Goal: Find specific page/section: Find specific page/section

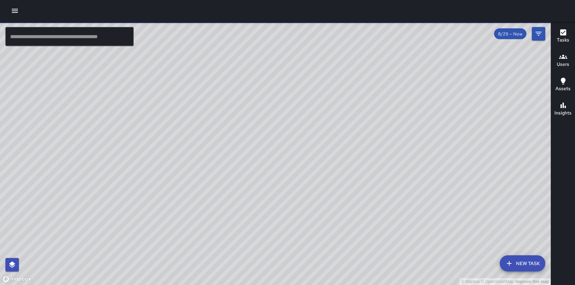
click at [13, 10] on icon "button" at bounding box center [15, 11] width 8 height 8
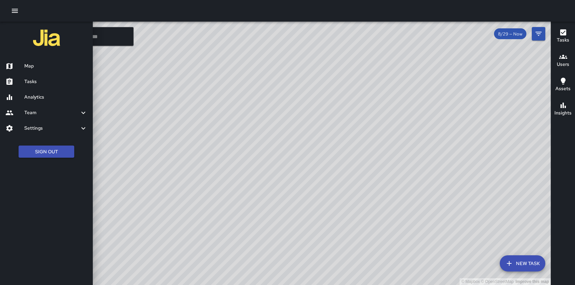
click at [28, 80] on h6 "Tasks" at bounding box center [55, 81] width 63 height 7
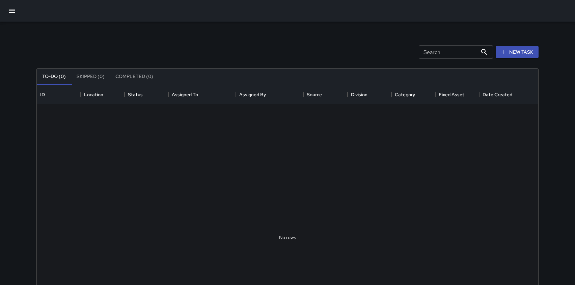
scroll to position [286, 501]
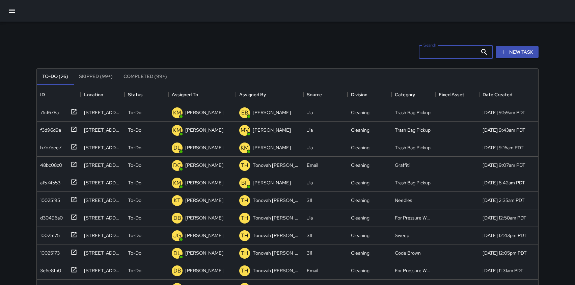
click at [430, 53] on input "Search" at bounding box center [448, 51] width 59 height 13
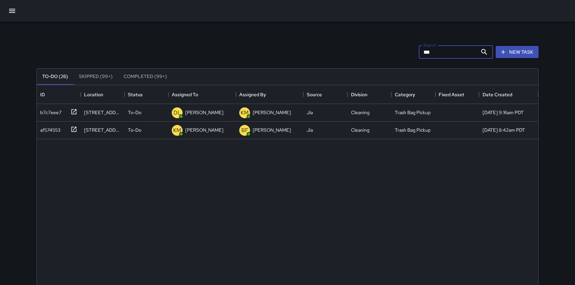
type input "***"
click at [97, 74] on button "Skipped (99+)" at bounding box center [96, 76] width 45 height 16
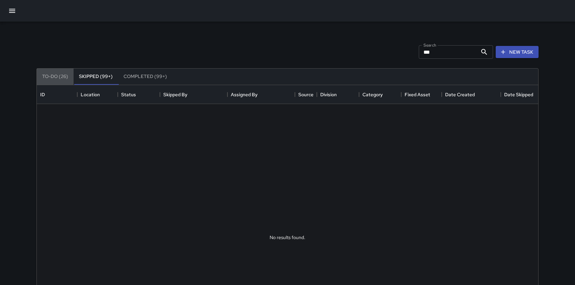
click at [54, 79] on button "To-Do (26)" at bounding box center [55, 76] width 37 height 16
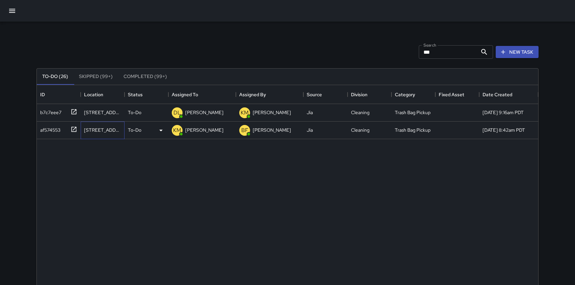
click at [107, 131] on div "[STREET_ADDRESS]" at bounding box center [102, 130] width 37 height 7
click at [74, 130] on icon at bounding box center [74, 129] width 7 height 7
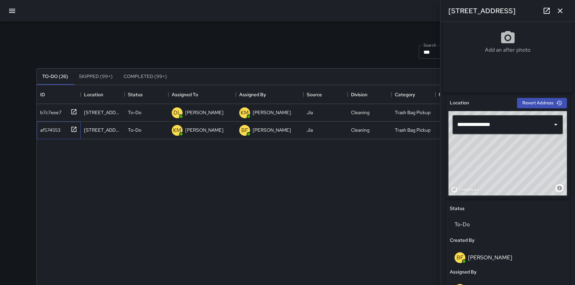
scroll to position [138, 0]
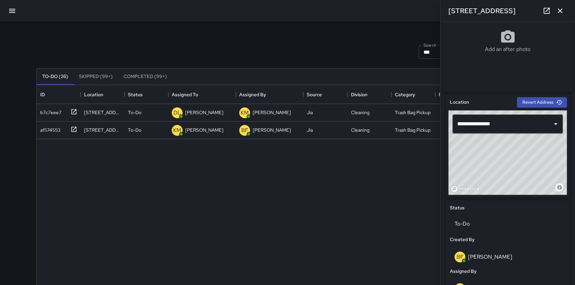
click at [140, 78] on button "Completed (99+)" at bounding box center [145, 76] width 54 height 16
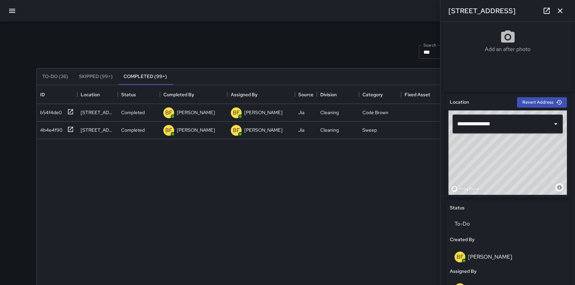
click at [561, 11] on icon "button" at bounding box center [560, 11] width 8 height 8
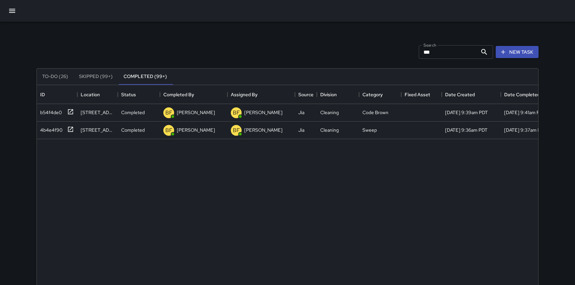
click at [10, 11] on icon "button" at bounding box center [12, 11] width 8 height 8
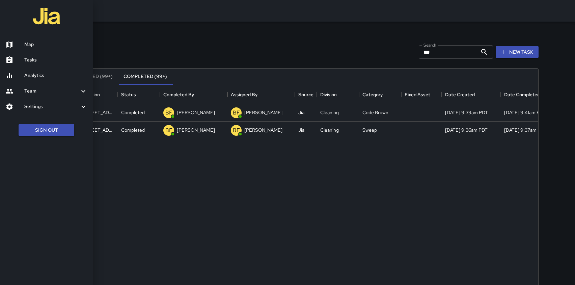
click at [37, 46] on h6 "Map" at bounding box center [55, 44] width 63 height 7
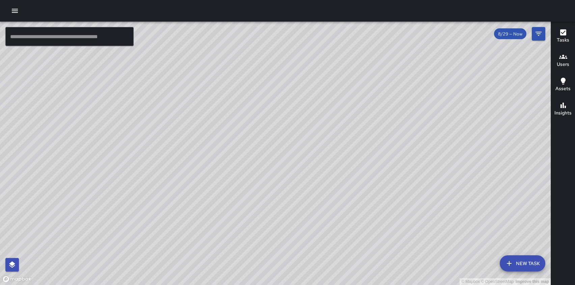
drag, startPoint x: 276, startPoint y: 120, endPoint x: 235, endPoint y: 270, distance: 155.8
click at [235, 270] on div "© Mapbox © OpenStreetMap Improve this map" at bounding box center [275, 153] width 551 height 263
drag, startPoint x: 383, startPoint y: 173, endPoint x: 255, endPoint y: 118, distance: 138.6
click at [255, 118] on div "© Mapbox © OpenStreetMap Improve this map" at bounding box center [275, 153] width 551 height 263
drag, startPoint x: 373, startPoint y: 90, endPoint x: 342, endPoint y: 152, distance: 69.2
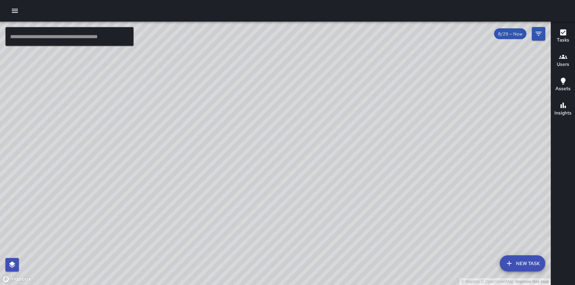
click at [342, 152] on div "© Mapbox © OpenStreetMap Improve this map" at bounding box center [275, 153] width 551 height 263
click at [15, 11] on icon "button" at bounding box center [15, 11] width 8 height 8
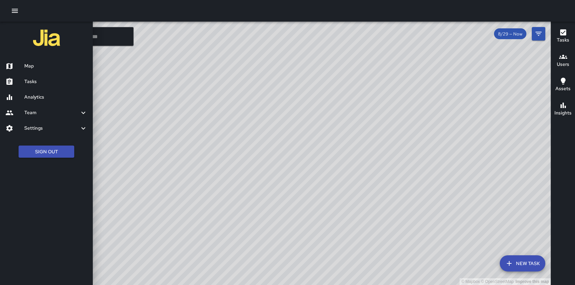
click at [35, 82] on h6 "Tasks" at bounding box center [55, 81] width 63 height 7
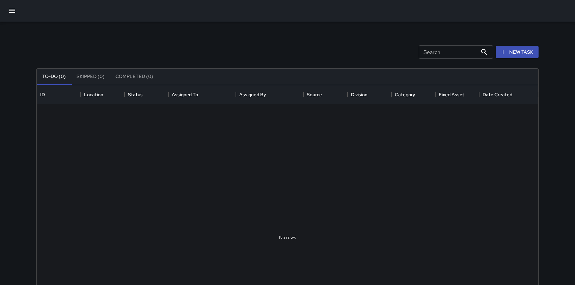
scroll to position [286, 501]
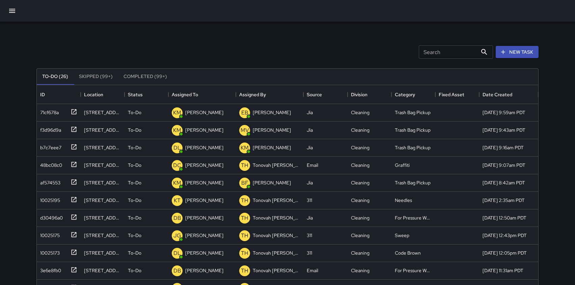
click at [13, 11] on icon "button" at bounding box center [12, 11] width 6 height 4
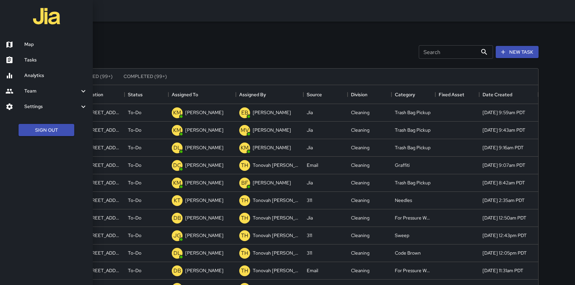
click at [28, 44] on h6 "Map" at bounding box center [55, 44] width 63 height 7
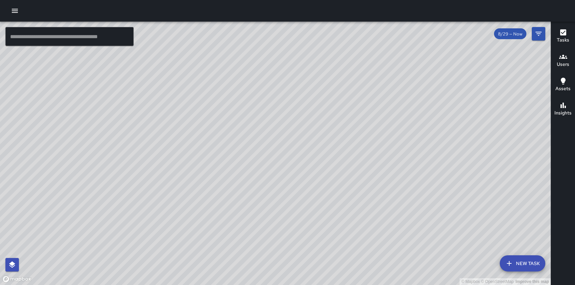
drag, startPoint x: 322, startPoint y: 175, endPoint x: 199, endPoint y: 89, distance: 149.6
click at [199, 89] on div "© Mapbox © OpenStreetMap Improve this map" at bounding box center [275, 153] width 551 height 263
drag, startPoint x: 318, startPoint y: 82, endPoint x: 229, endPoint y: 195, distance: 143.8
click at [229, 195] on div "© Mapbox © OpenStreetMap Improve this map" at bounding box center [275, 153] width 551 height 263
drag, startPoint x: 461, startPoint y: 189, endPoint x: 230, endPoint y: 233, distance: 235.1
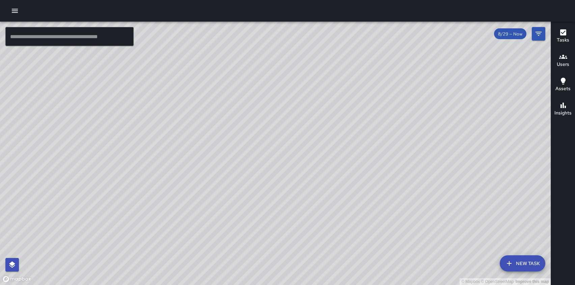
click at [230, 233] on div "© Mapbox © OpenStreetMap Improve this map" at bounding box center [275, 153] width 551 height 263
drag, startPoint x: 306, startPoint y: 247, endPoint x: 276, endPoint y: 155, distance: 97.2
click at [276, 155] on div "© Mapbox © OpenStreetMap Improve this map" at bounding box center [275, 153] width 551 height 263
click at [255, 169] on div "© Mapbox © OpenStreetMap Improve this map" at bounding box center [275, 153] width 551 height 263
drag, startPoint x: 255, startPoint y: 169, endPoint x: 389, endPoint y: 26, distance: 196.2
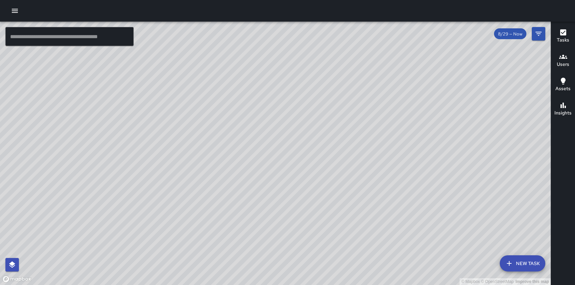
click at [389, 26] on div "© Mapbox © OpenStreetMap Improve this map" at bounding box center [275, 153] width 551 height 263
drag, startPoint x: 113, startPoint y: 164, endPoint x: 214, endPoint y: 230, distance: 120.5
click at [214, 230] on div "© Mapbox © OpenStreetMap Improve this map" at bounding box center [275, 153] width 551 height 263
drag, startPoint x: 273, startPoint y: 113, endPoint x: 451, endPoint y: 54, distance: 187.5
click at [451, 54] on div "© Mapbox © OpenStreetMap Improve this map" at bounding box center [275, 153] width 551 height 263
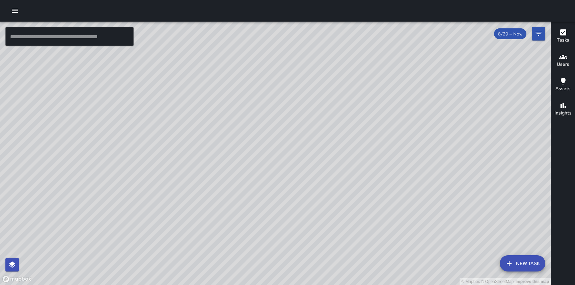
drag, startPoint x: 362, startPoint y: 107, endPoint x: 425, endPoint y: 52, distance: 83.4
click at [425, 52] on div "© Mapbox © OpenStreetMap Improve this map" at bounding box center [275, 153] width 551 height 263
click at [12, 15] on button "button" at bounding box center [14, 10] width 13 height 13
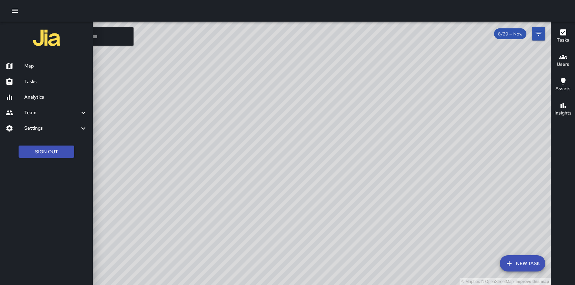
click at [34, 98] on h6 "Analytics" at bounding box center [55, 96] width 63 height 7
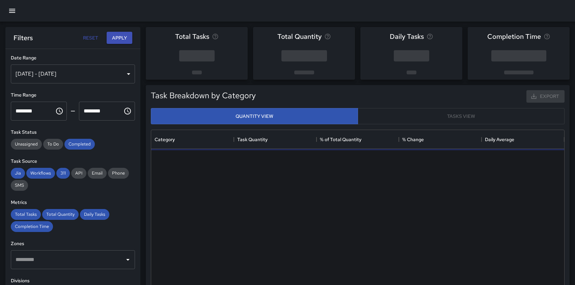
scroll to position [202, 413]
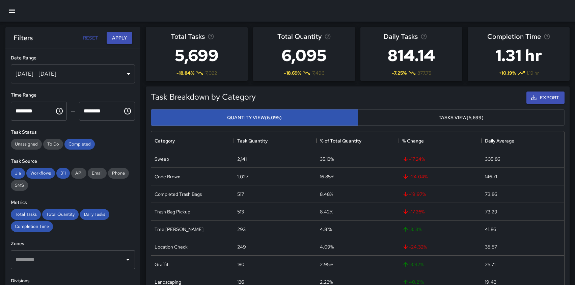
click at [425, 116] on button "Tasks View (5,699)" at bounding box center [461, 117] width 207 height 17
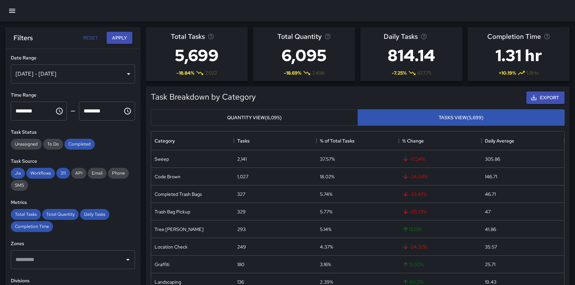
click at [327, 117] on button "Quantity View (6,095)" at bounding box center [254, 117] width 207 height 17
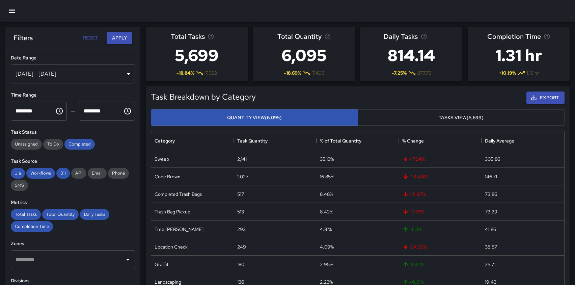
click at [390, 112] on button "Tasks View (5,699)" at bounding box center [461, 117] width 207 height 17
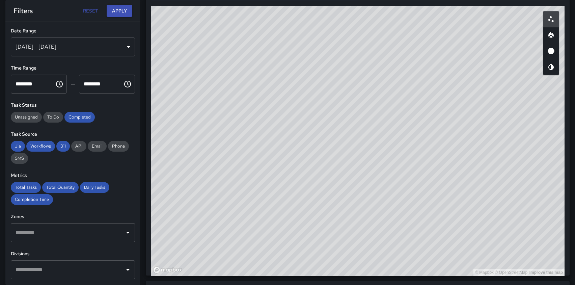
scroll to position [387, 0]
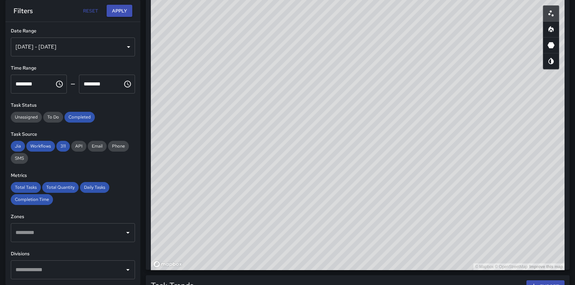
type button "tasks"
drag, startPoint x: 358, startPoint y: 223, endPoint x: 249, endPoint y: 205, distance: 110.3
click at [249, 205] on div "© Mapbox © OpenStreetMap Improve this map" at bounding box center [358, 135] width 414 height 270
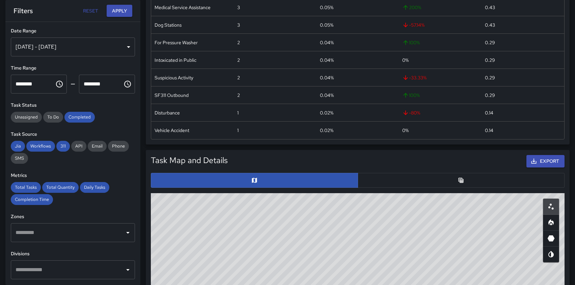
scroll to position [0, 0]
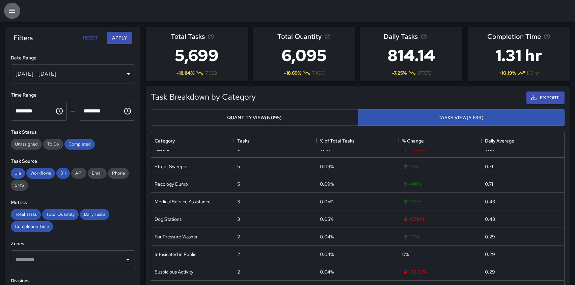
click at [15, 8] on icon "button" at bounding box center [12, 11] width 8 height 8
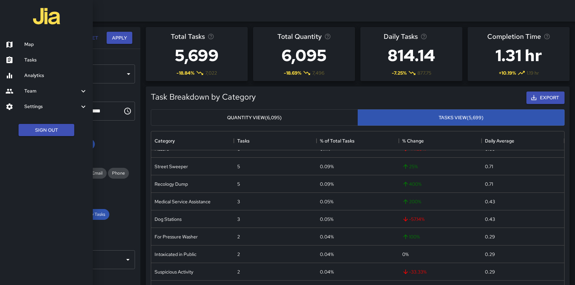
click at [31, 44] on h6 "Map" at bounding box center [55, 44] width 63 height 7
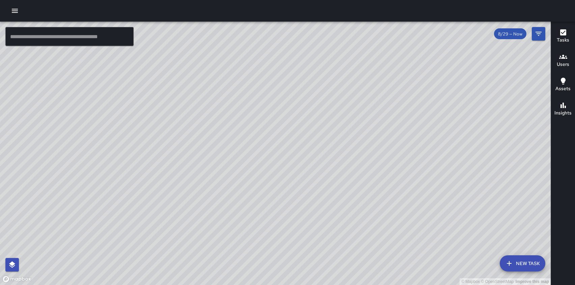
drag, startPoint x: 337, startPoint y: 162, endPoint x: 188, endPoint y: 115, distance: 156.4
click at [188, 115] on div "© Mapbox © OpenStreetMap Improve this map" at bounding box center [275, 153] width 551 height 263
click at [355, 154] on div "© Mapbox © OpenStreetMap Improve this map" at bounding box center [275, 153] width 551 height 263
drag, startPoint x: 298, startPoint y: 108, endPoint x: 323, endPoint y: 230, distance: 125.0
click at [323, 230] on div "© Mapbox © OpenStreetMap Improve this map" at bounding box center [275, 153] width 551 height 263
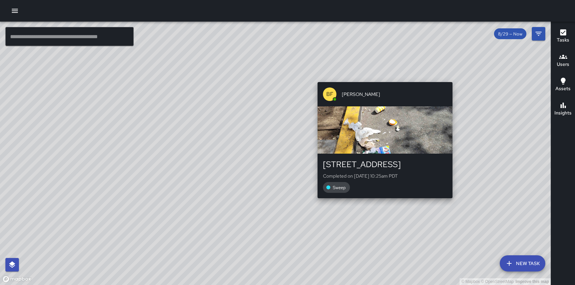
click at [383, 78] on div "© Mapbox © OpenStreetMap Improve this map BF [PERSON_NAME] [STREET_ADDRESS] Com…" at bounding box center [275, 153] width 551 height 263
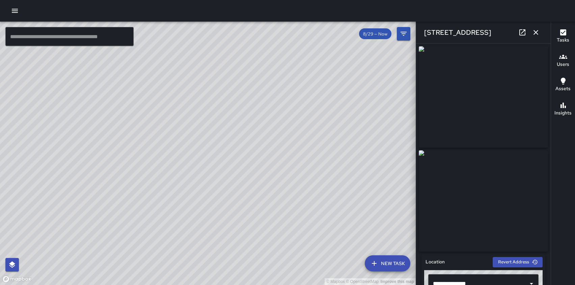
click at [536, 32] on icon "button" at bounding box center [535, 32] width 5 height 5
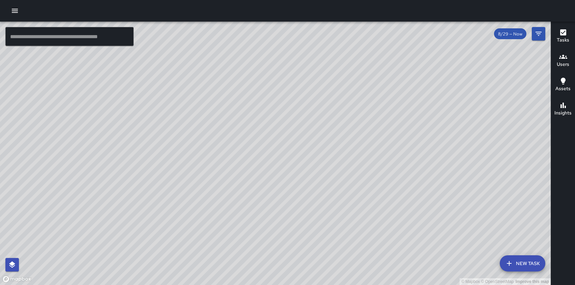
drag, startPoint x: 425, startPoint y: 165, endPoint x: 271, endPoint y: 98, distance: 168.0
click at [271, 98] on div "© Mapbox © OpenStreetMap Improve this map" at bounding box center [275, 153] width 551 height 263
drag, startPoint x: 271, startPoint y: 98, endPoint x: 355, endPoint y: 36, distance: 104.5
click at [355, 36] on div "© Mapbox © OpenStreetMap Improve this map" at bounding box center [275, 153] width 551 height 263
drag, startPoint x: 254, startPoint y: 132, endPoint x: 311, endPoint y: 110, distance: 60.8
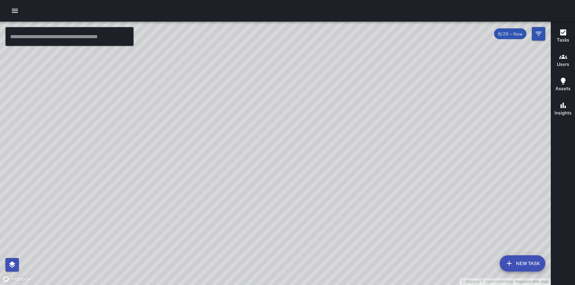
click at [311, 110] on div "© Mapbox © OpenStreetMap Improve this map" at bounding box center [275, 153] width 551 height 263
drag, startPoint x: 289, startPoint y: 253, endPoint x: 314, endPoint y: 243, distance: 26.5
click at [314, 243] on div "© Mapbox © OpenStreetMap Improve this map" at bounding box center [275, 153] width 551 height 263
drag, startPoint x: 377, startPoint y: 78, endPoint x: 287, endPoint y: 160, distance: 122.0
click at [287, 160] on div "© Mapbox © OpenStreetMap Improve this map" at bounding box center [275, 153] width 551 height 263
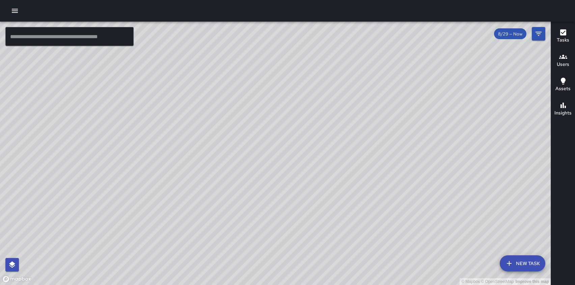
drag, startPoint x: 265, startPoint y: 218, endPoint x: 267, endPoint y: 139, distance: 78.6
click at [267, 139] on div "© Mapbox © OpenStreetMap Improve this map" at bounding box center [275, 153] width 551 height 263
drag, startPoint x: 465, startPoint y: 167, endPoint x: 453, endPoint y: 105, distance: 62.4
click at [453, 105] on div "© Mapbox © OpenStreetMap Improve this map" at bounding box center [275, 153] width 551 height 263
